Goal: Task Accomplishment & Management: Manage account settings

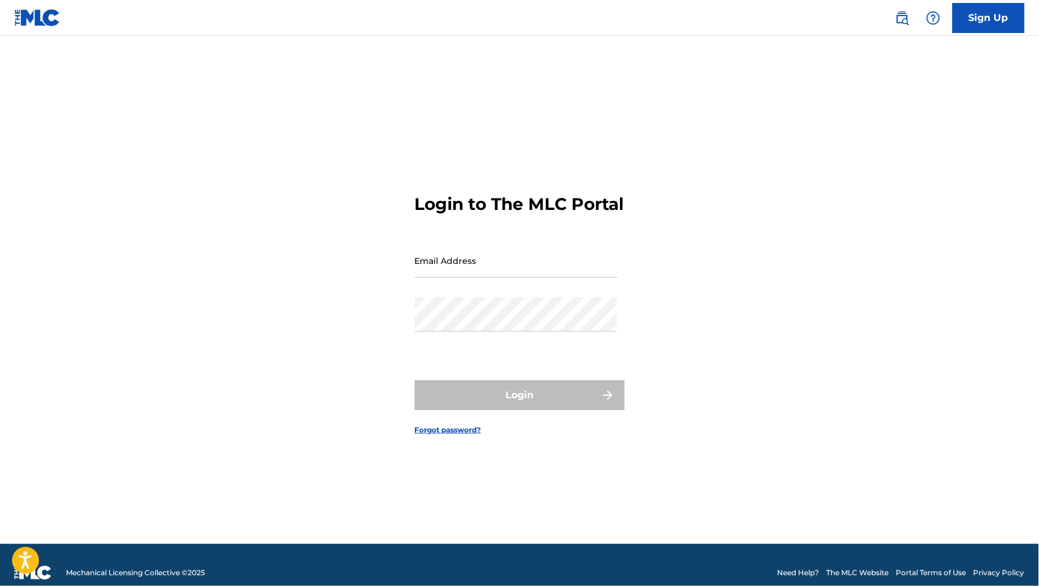
click at [438, 257] on input "Email Address" at bounding box center [516, 260] width 203 height 34
click at [555, 278] on input "[EMAIL_ADDRESS][DOMAIN_NAME]" at bounding box center [516, 260] width 203 height 34
type input "[PERSON_NAME][EMAIL_ADDRESS][DOMAIN_NAME]"
click at [556, 344] on div "Password" at bounding box center [516, 324] width 203 height 54
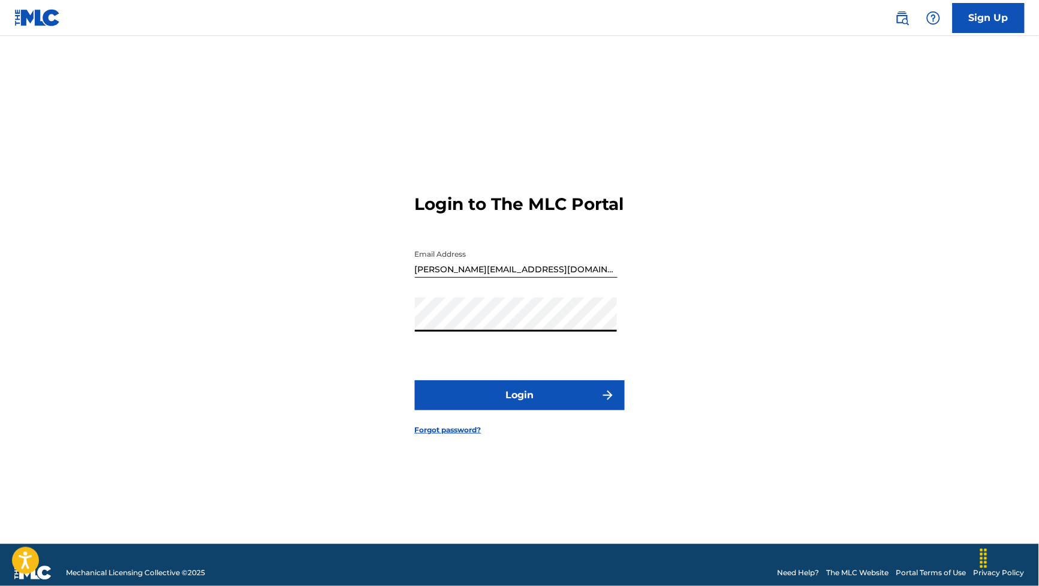
click at [522, 403] on button "Login" at bounding box center [520, 395] width 210 height 30
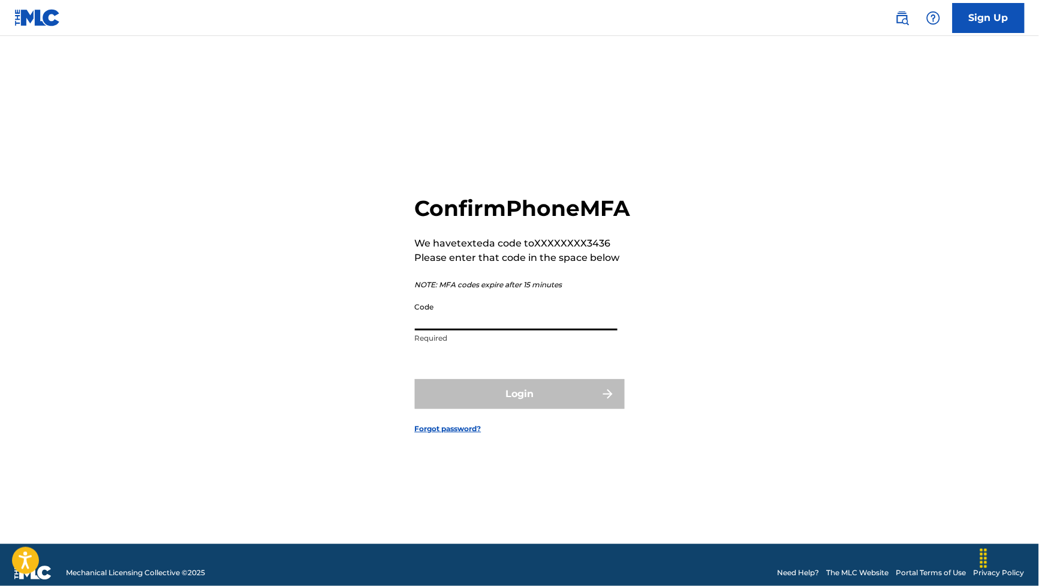
click at [545, 330] on input "Code" at bounding box center [516, 313] width 203 height 34
paste input "614271"
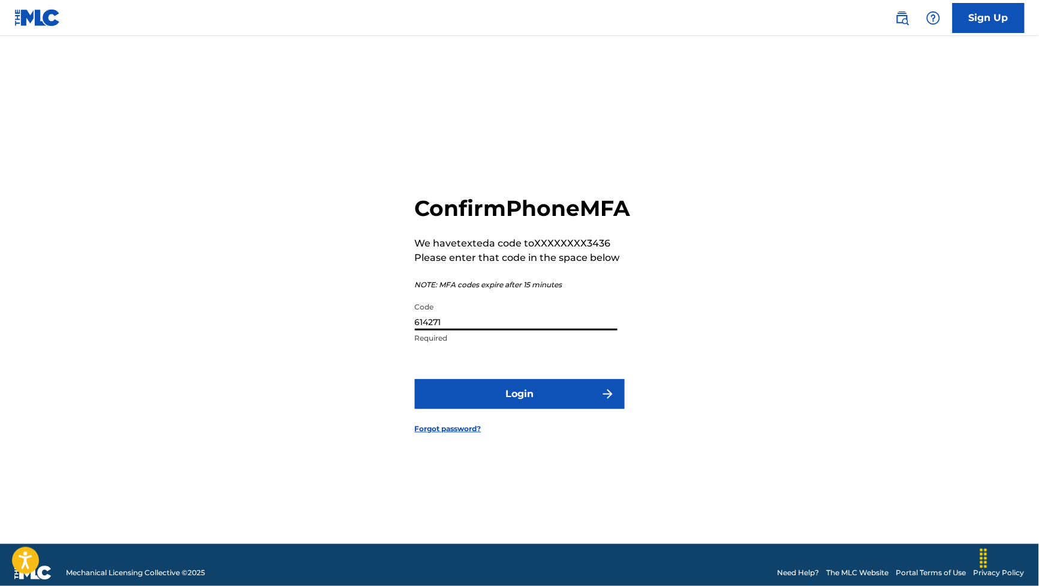
type input "614271"
click at [501, 409] on button "Login" at bounding box center [520, 394] width 210 height 30
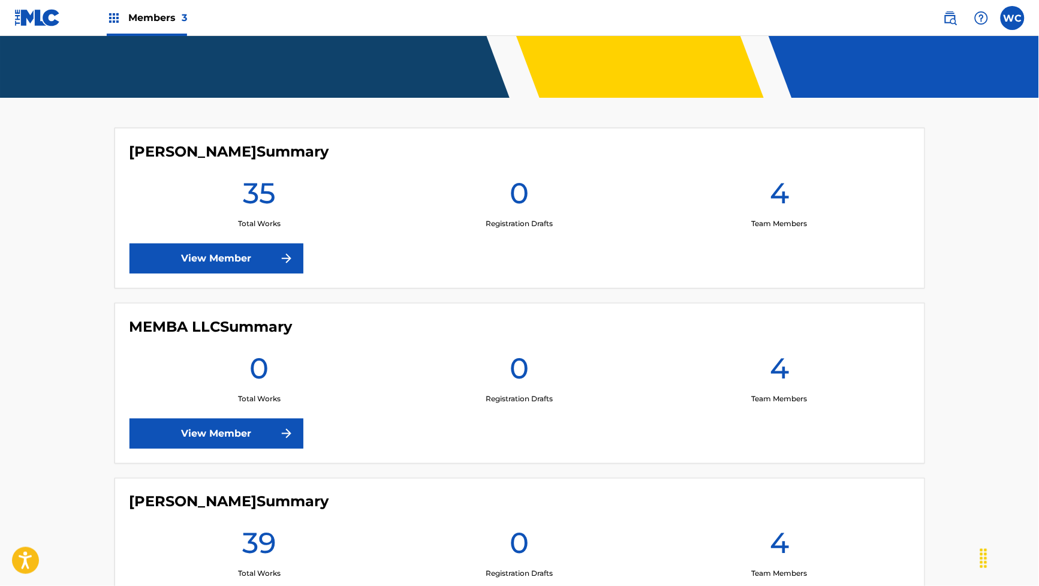
scroll to position [253, 0]
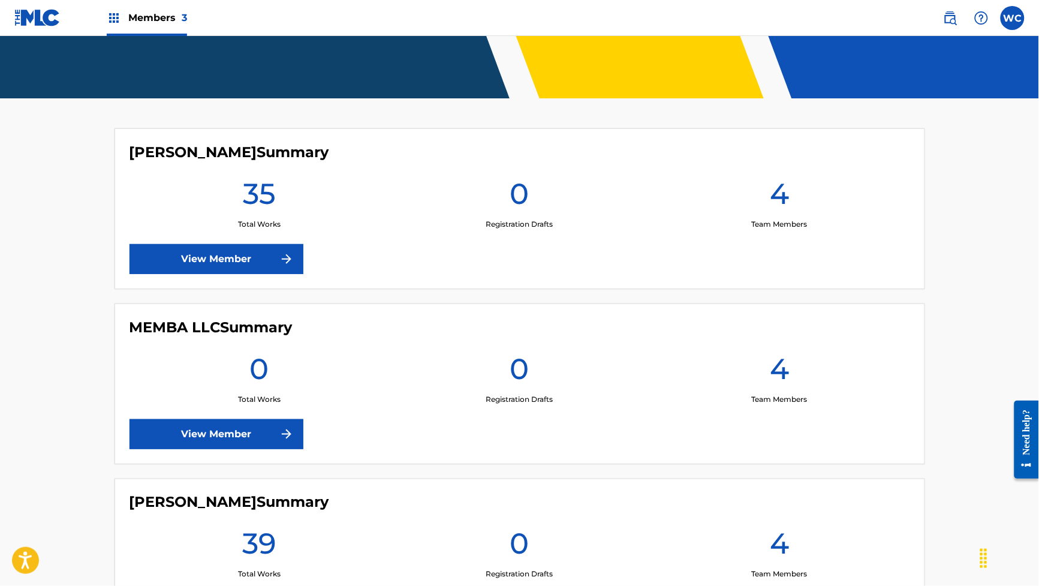
click at [234, 256] on link "View Member" at bounding box center [216, 259] width 174 height 30
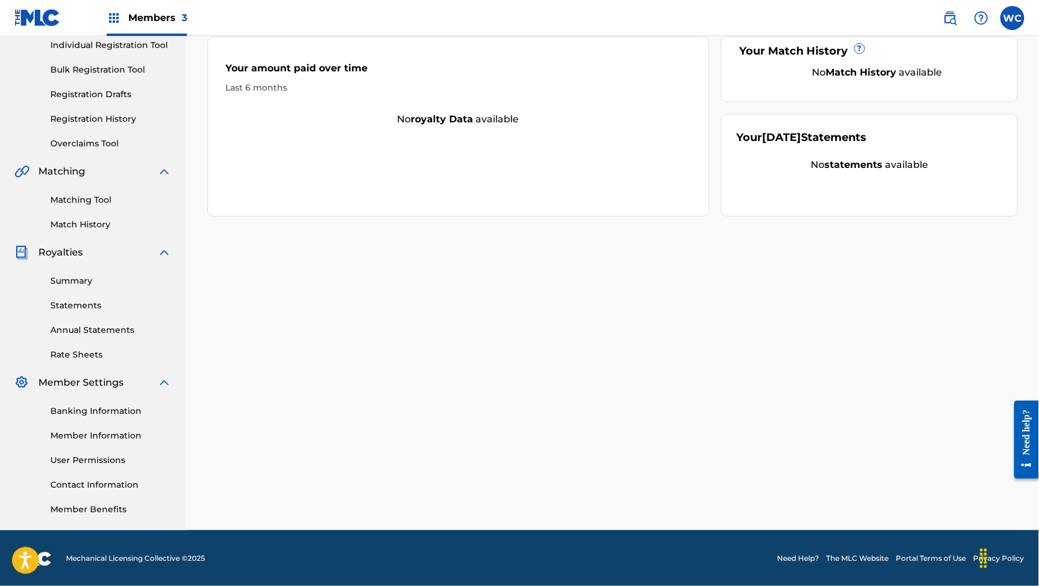
scroll to position [157, 0]
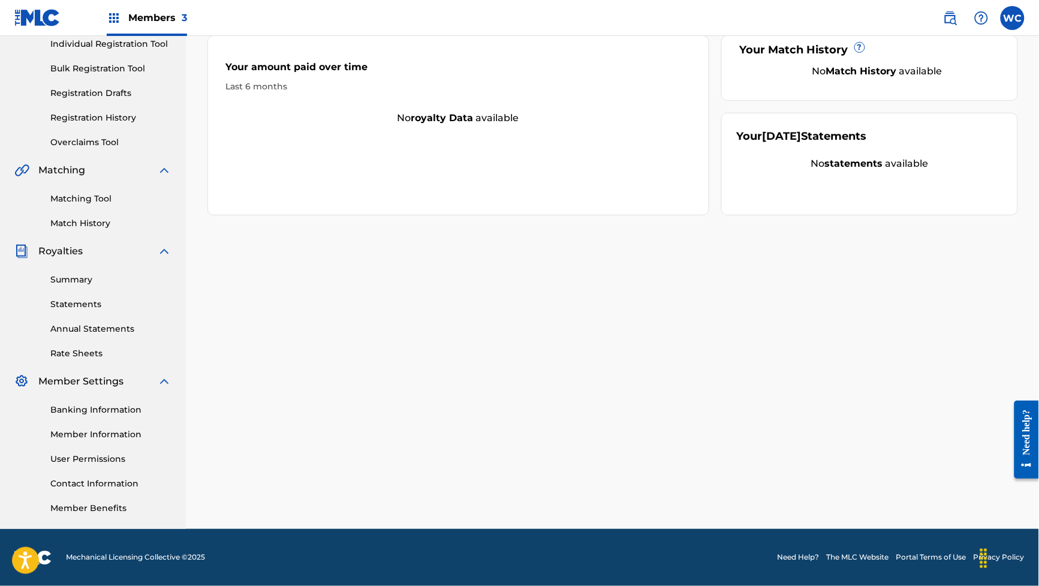
click at [117, 414] on link "Banking Information" at bounding box center [110, 409] width 121 height 13
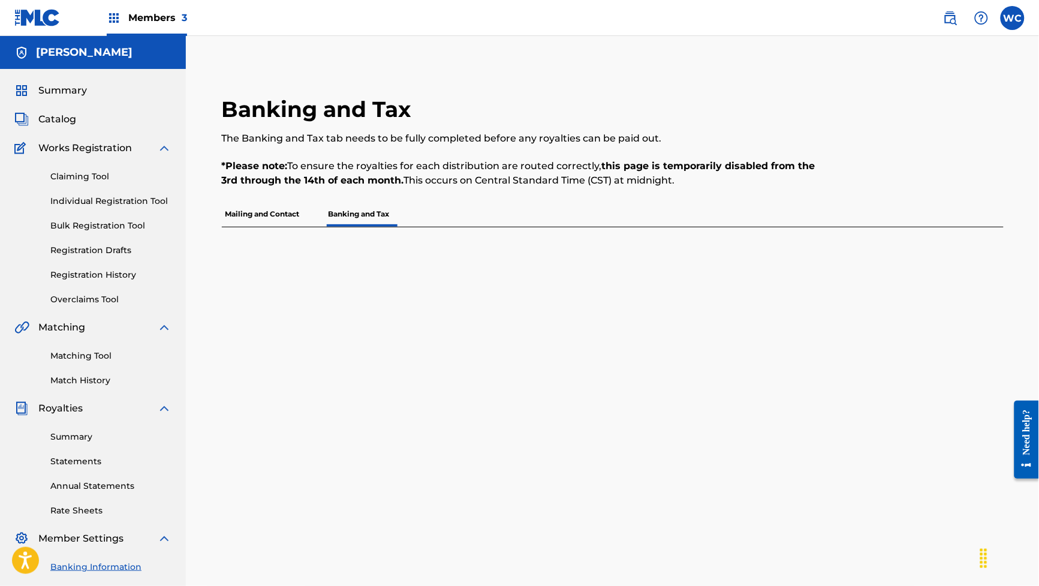
click at [248, 219] on p "Mailing and Contact" at bounding box center [263, 213] width 82 height 25
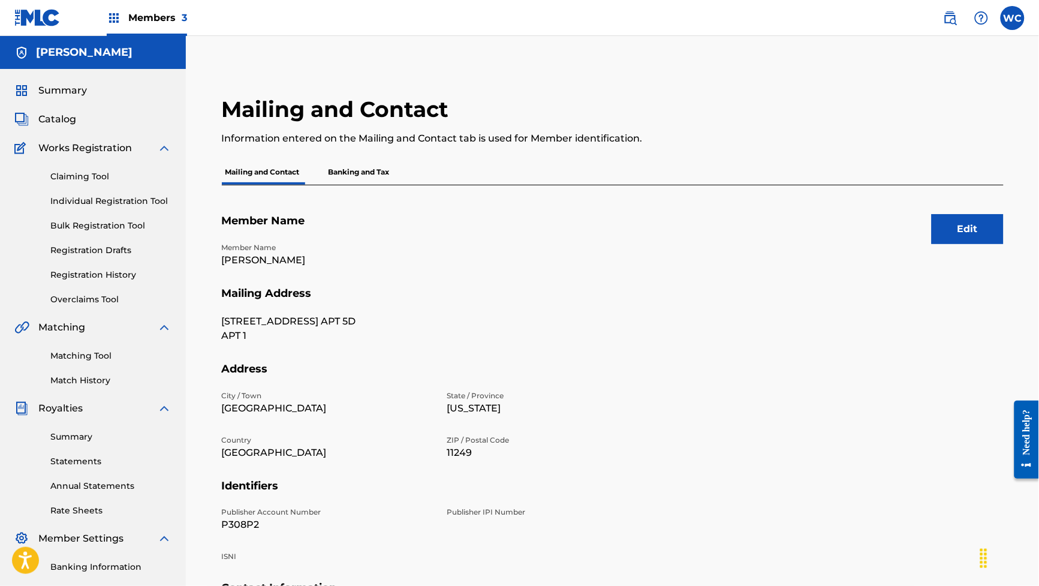
click at [348, 150] on div "Mailing and Contact Information entered on the Mailing and Contact tab is used …" at bounding box center [523, 128] width 602 height 64
click at [352, 167] on p "Banking and Tax" at bounding box center [359, 171] width 68 height 25
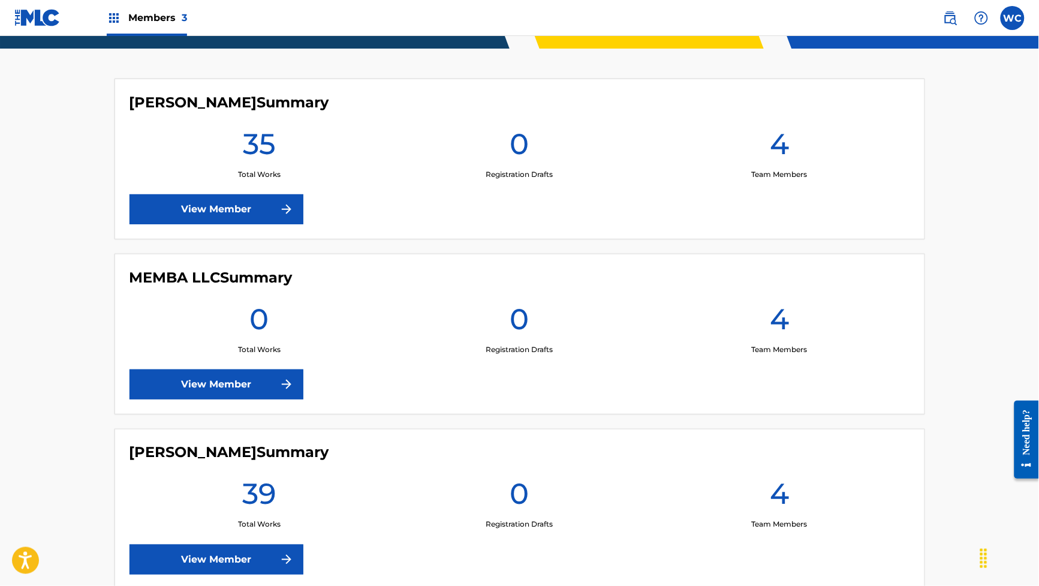
scroll to position [378, 0]
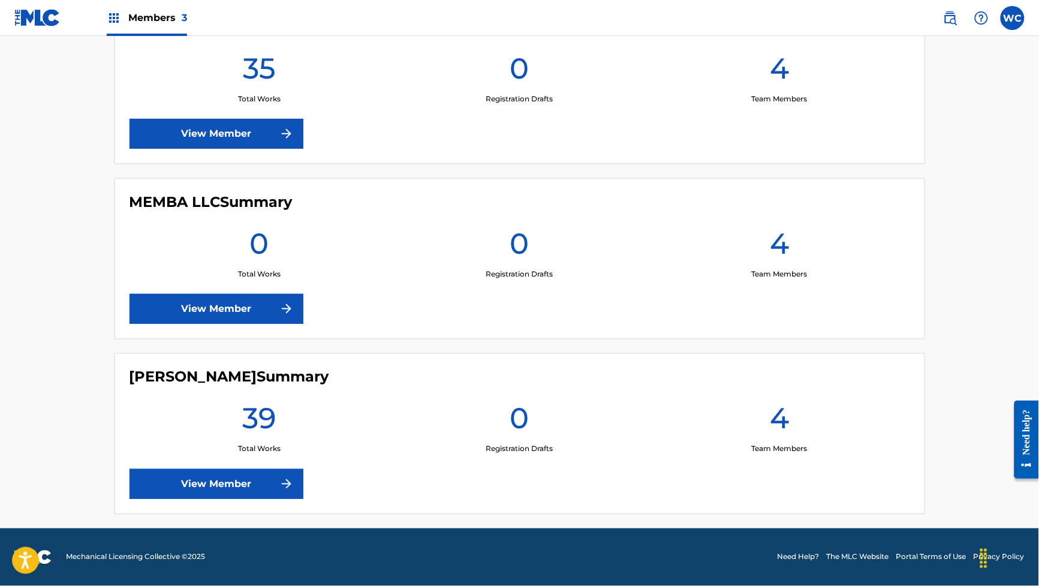
click at [264, 486] on link "View Member" at bounding box center [216, 484] width 174 height 30
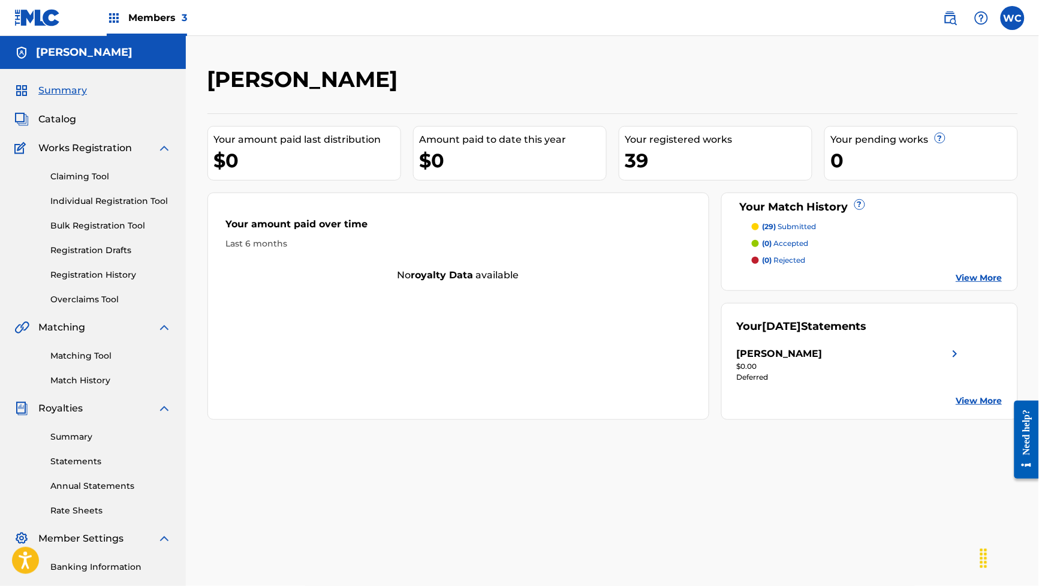
scroll to position [157, 0]
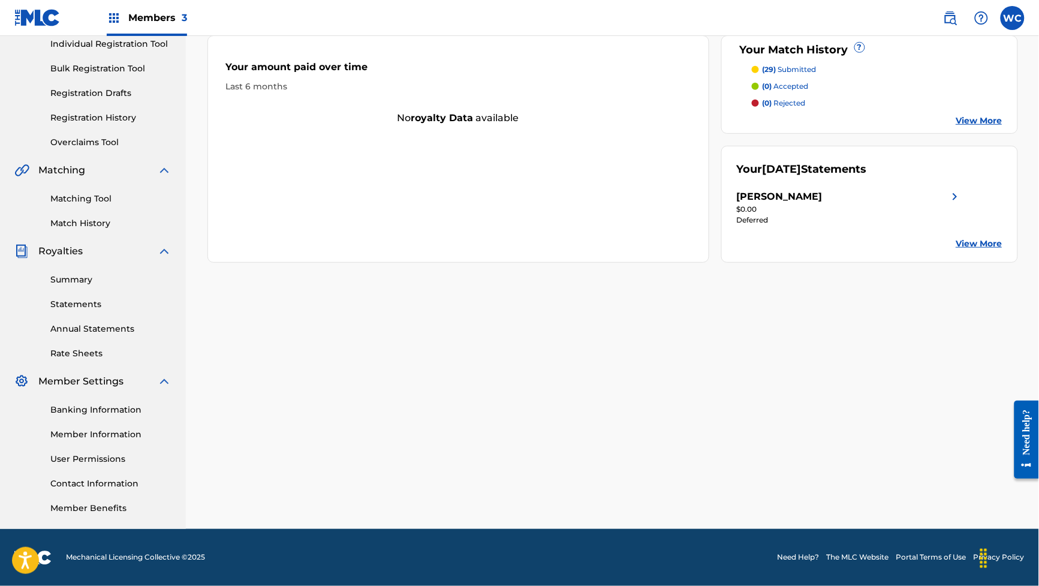
click at [119, 406] on link "Banking Information" at bounding box center [110, 409] width 121 height 13
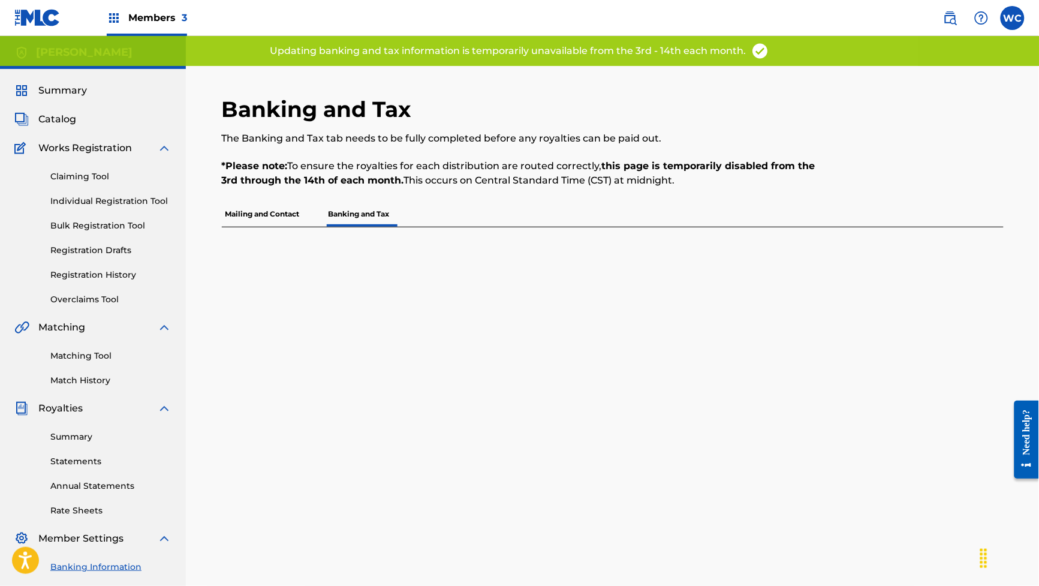
click at [263, 201] on p "Mailing and Contact" at bounding box center [263, 213] width 82 height 25
